Goal: Communication & Community: Connect with others

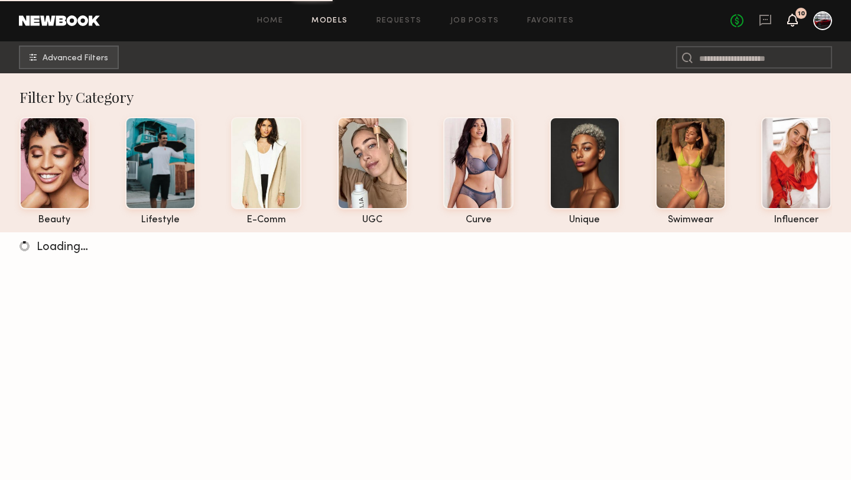
click at [790, 23] on icon at bounding box center [791, 19] width 9 height 8
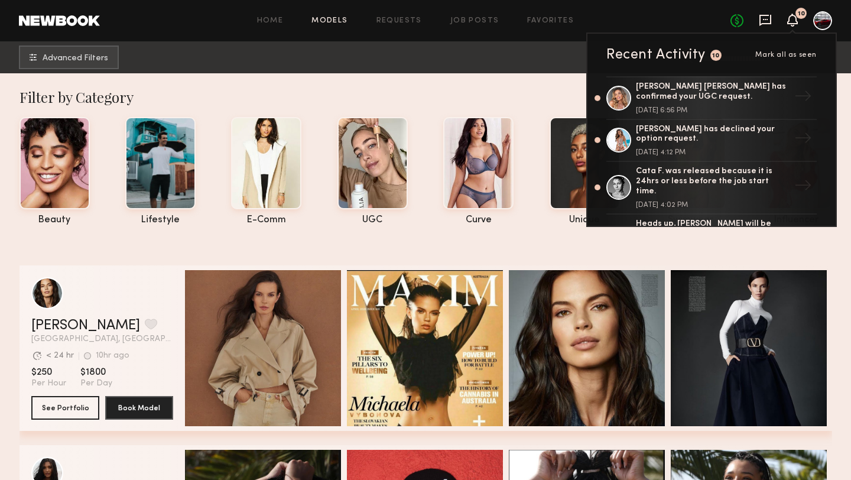
click at [763, 21] on icon at bounding box center [764, 20] width 13 height 13
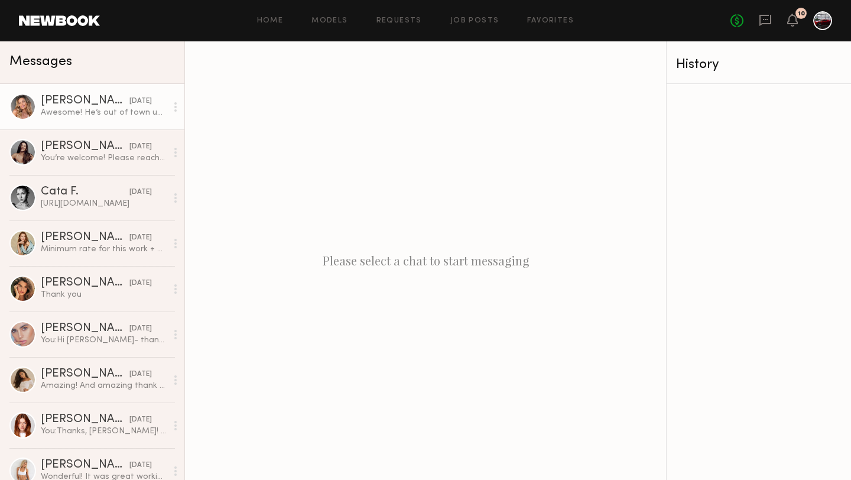
click at [126, 115] on div "Awesome! He’s out of town until next Wednesday— so would it work for me to film…" at bounding box center [104, 112] width 126 height 11
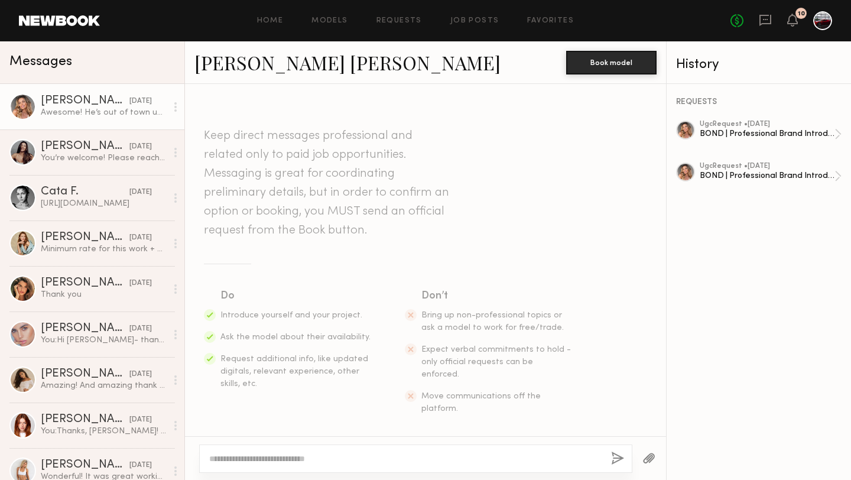
click at [240, 61] on link "Kacie Nicole M." at bounding box center [347, 62] width 306 height 25
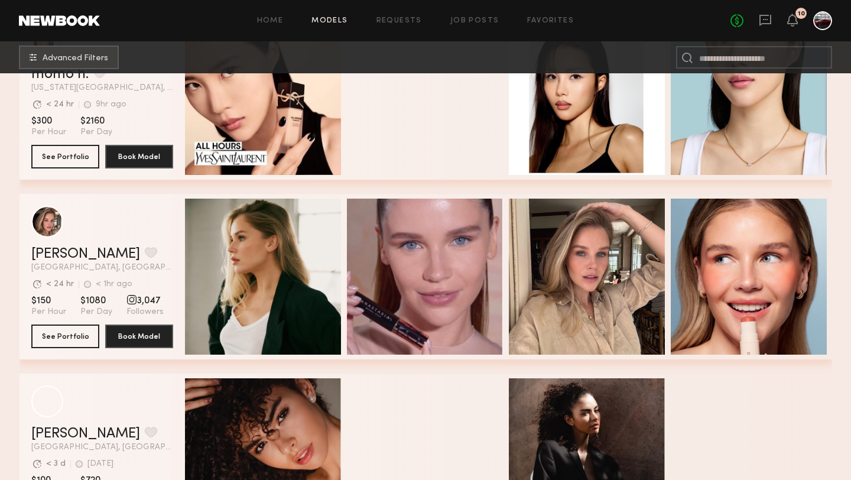
scroll to position [257, 0]
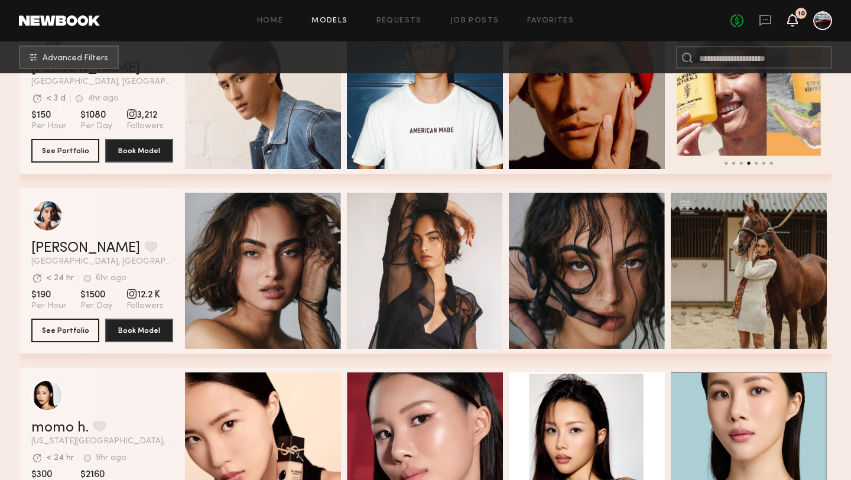
click at [792, 19] on icon at bounding box center [791, 19] width 9 height 8
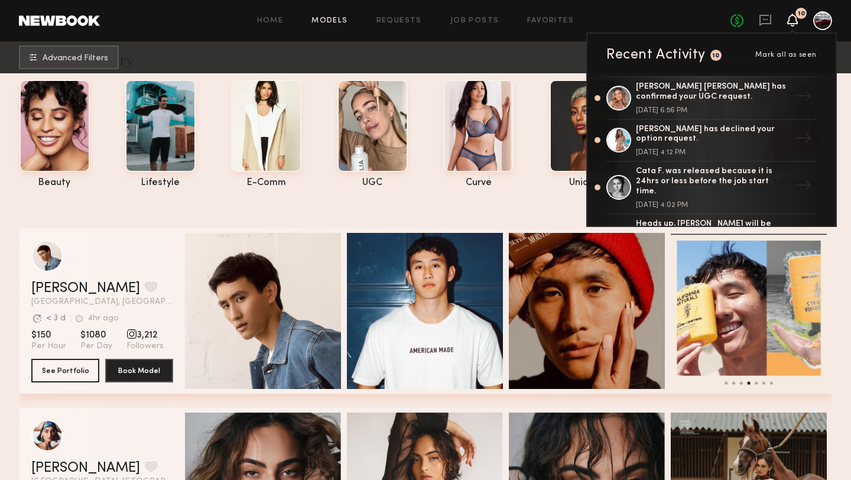
scroll to position [0, 0]
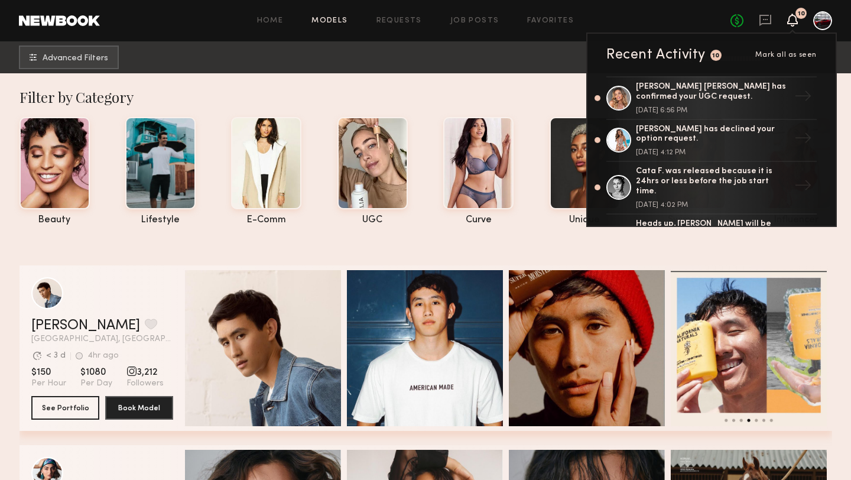
click at [792, 24] on icon at bounding box center [791, 19] width 9 height 8
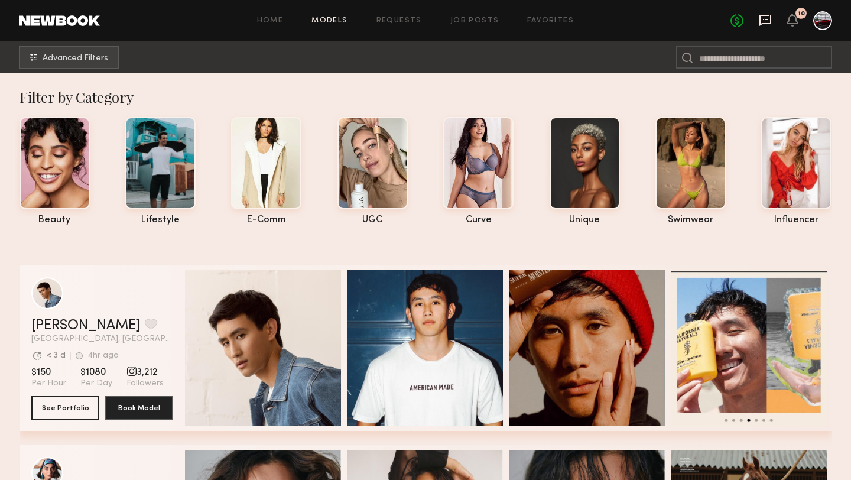
click at [764, 20] on icon at bounding box center [764, 20] width 13 height 13
